Goal: Navigation & Orientation: Find specific page/section

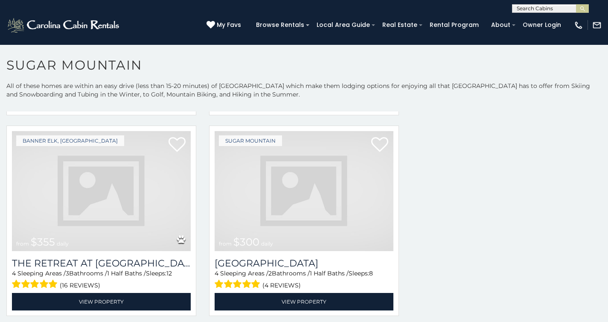
scroll to position [1354, 0]
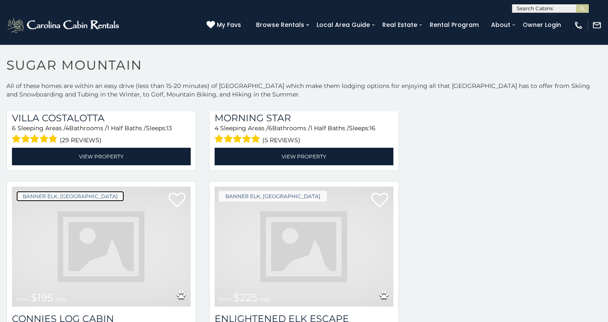
click at [57, 191] on link "Banner Elk, [GEOGRAPHIC_DATA]" at bounding box center [70, 196] width 108 height 11
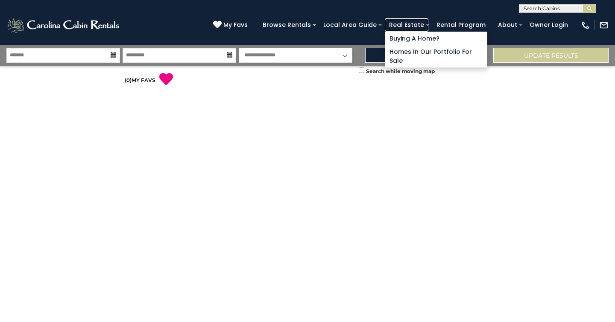
click at [428, 23] on link "Real Estate" at bounding box center [407, 24] width 44 height 13
